Goal: Find contact information: Find contact information

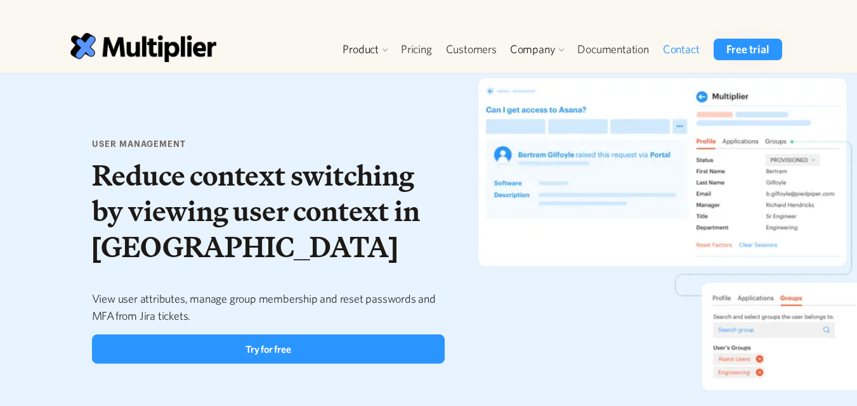
click at [685, 42] on link "Contact" at bounding box center [681, 50] width 51 height 22
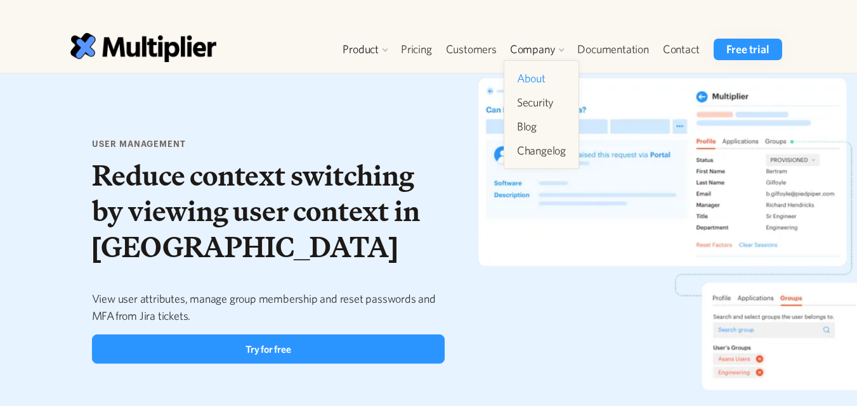
click at [535, 84] on link "About" at bounding box center [541, 78] width 59 height 23
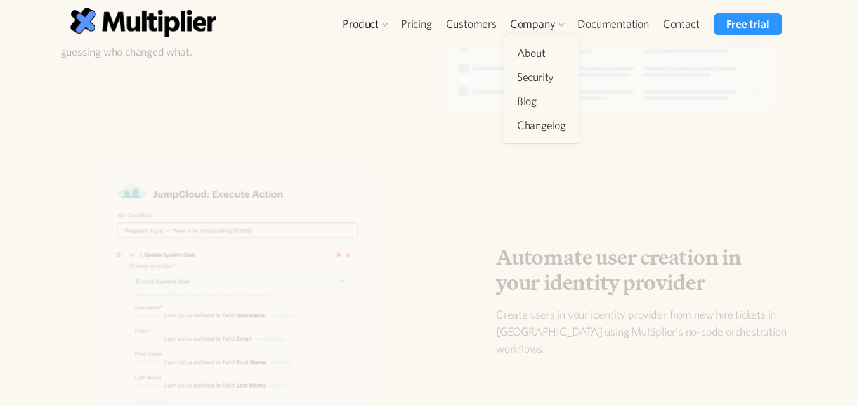
scroll to position [1698, 0]
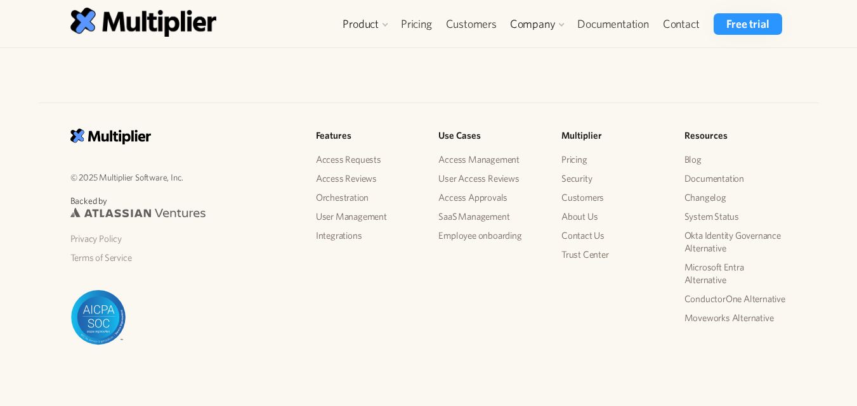
click at [482, 298] on div "© 2025 Multiplier Software, Inc. Backed by Privacy Policy Terms of Service Feat…" at bounding box center [428, 247] width 737 height 237
click at [103, 236] on link "Privacy Policy" at bounding box center [182, 239] width 225 height 19
click at [107, 257] on link "Terms of Service" at bounding box center [182, 258] width 225 height 19
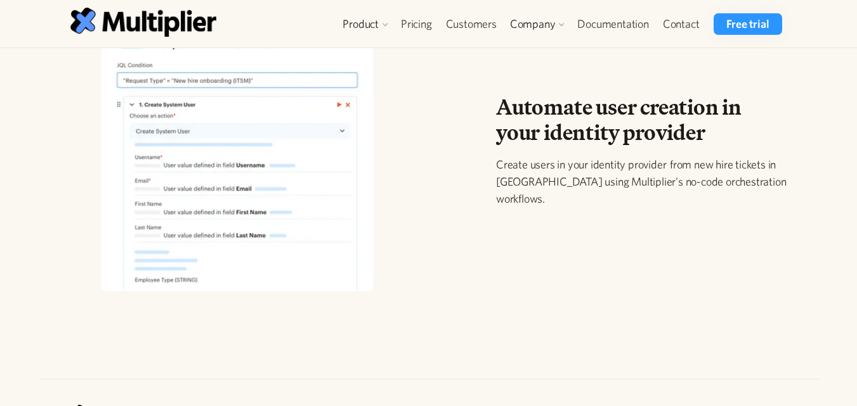
scroll to position [1415, 0]
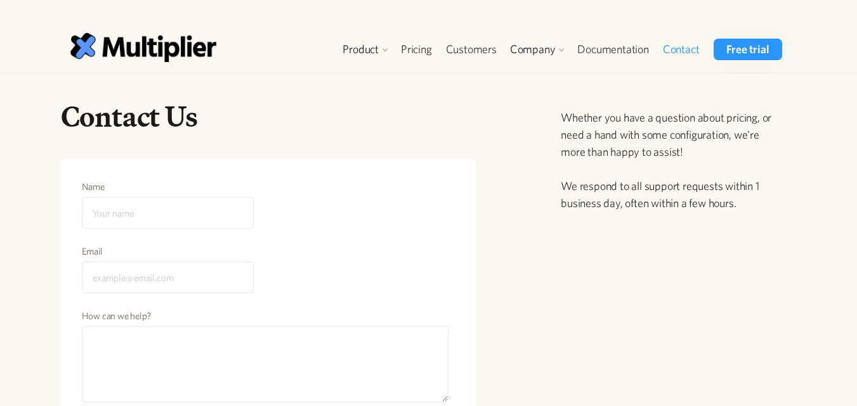
click at [507, 275] on div "Contact Us Name Email How can we help? Send Message Your request has been submi…" at bounding box center [424, 327] width 746 height 456
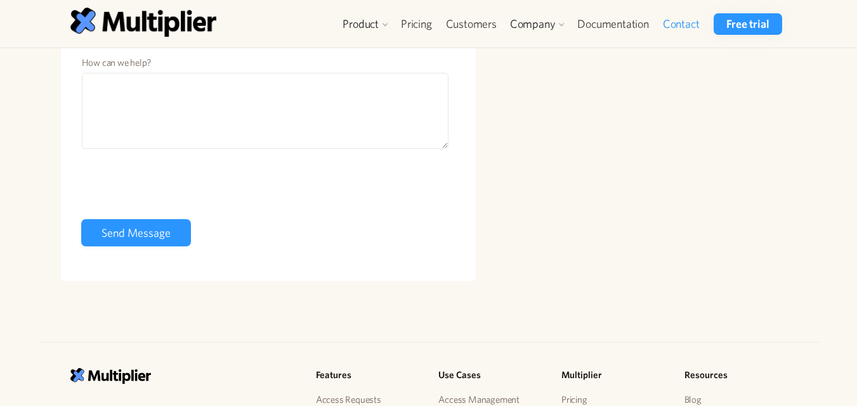
scroll to position [249, 0]
